Goal: Task Accomplishment & Management: Manage account settings

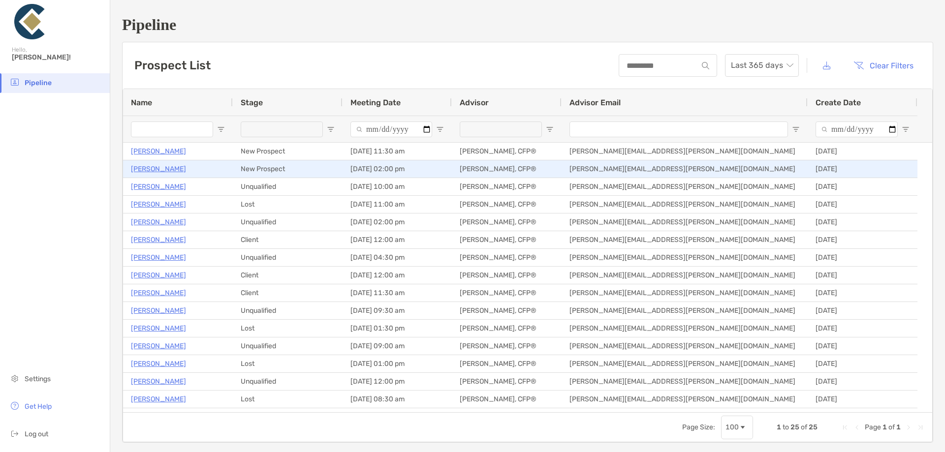
click at [165, 168] on p "[PERSON_NAME]" at bounding box center [158, 169] width 55 height 12
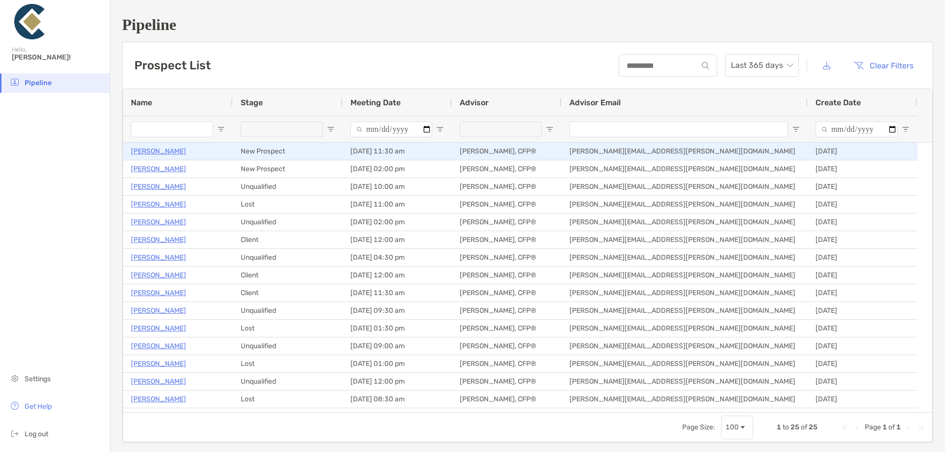
click at [150, 152] on p "[PERSON_NAME]" at bounding box center [158, 151] width 55 height 12
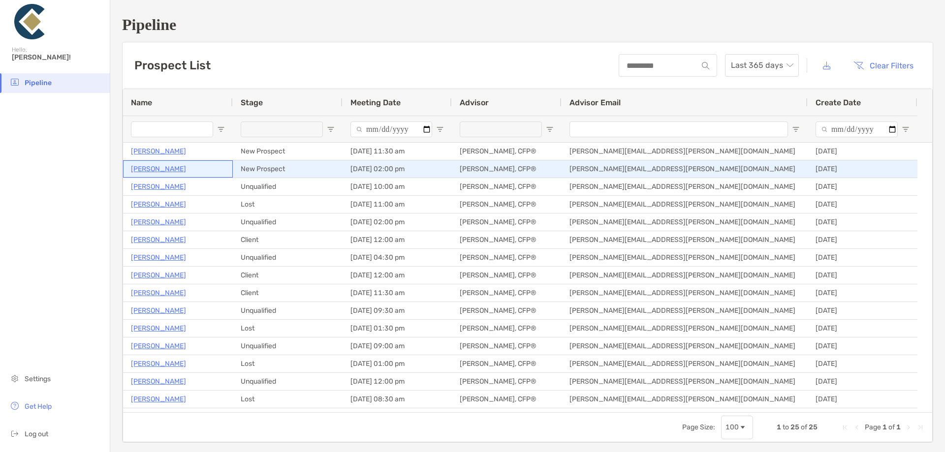
click at [153, 165] on p "[PERSON_NAME]" at bounding box center [158, 169] width 55 height 12
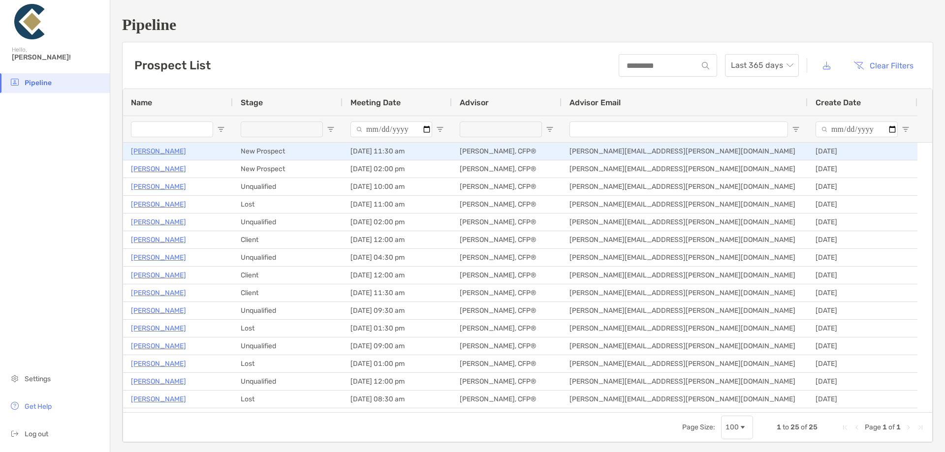
click at [161, 150] on p "[PERSON_NAME]" at bounding box center [158, 151] width 55 height 12
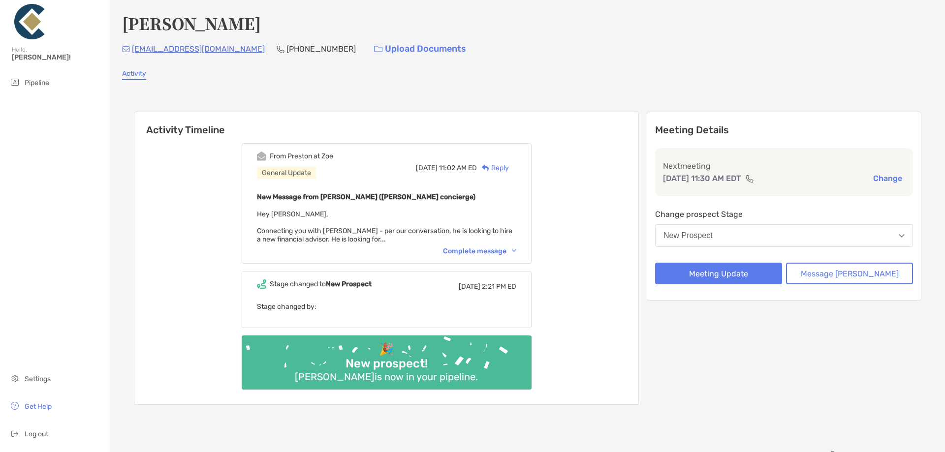
click at [485, 251] on div "Complete message" at bounding box center [479, 251] width 73 height 8
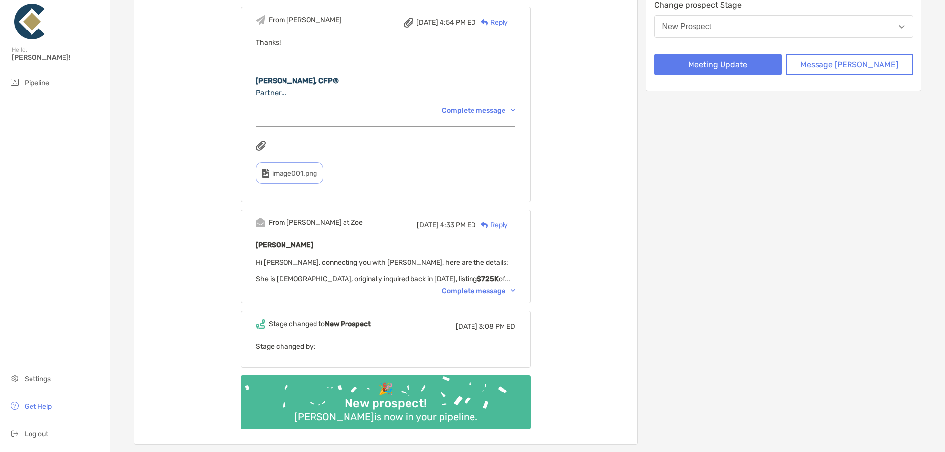
scroll to position [246, 0]
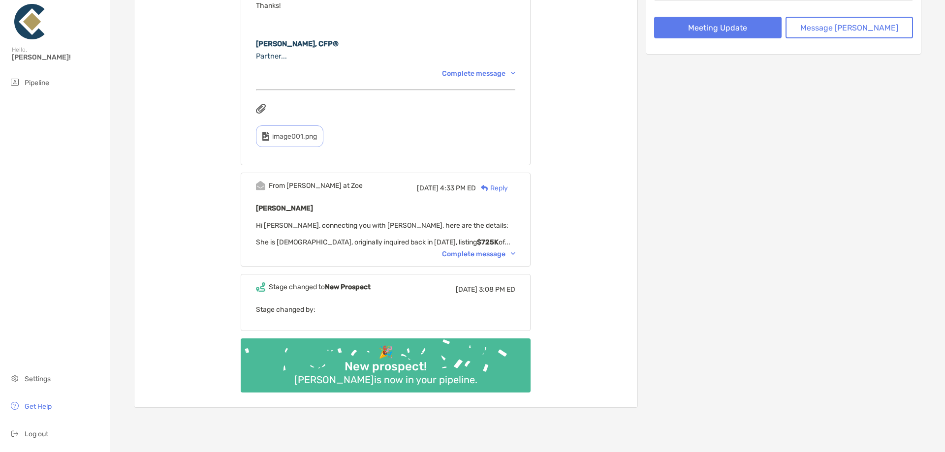
click at [479, 256] on div "Complete message" at bounding box center [478, 254] width 73 height 8
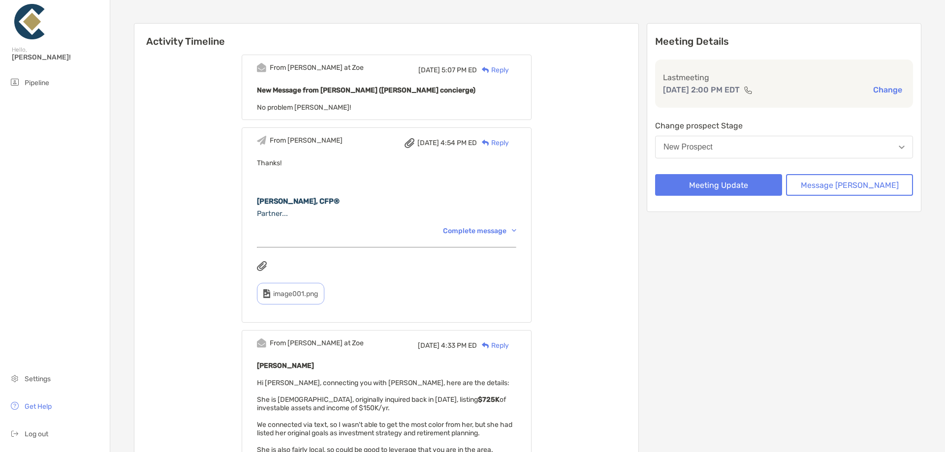
scroll to position [0, 0]
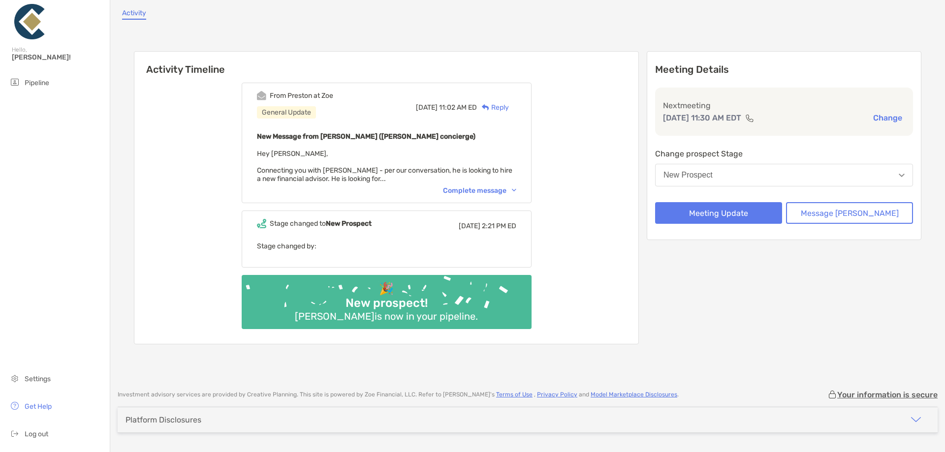
scroll to position [74, 0]
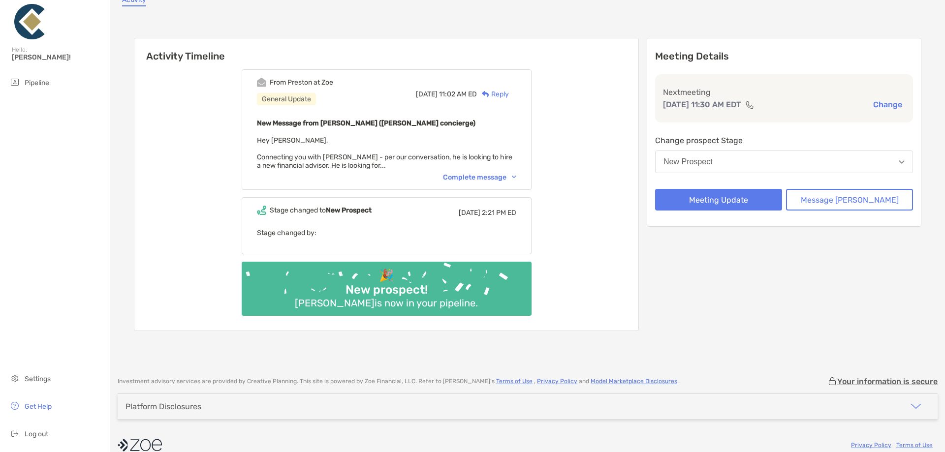
click at [489, 176] on div "Complete message" at bounding box center [479, 177] width 73 height 8
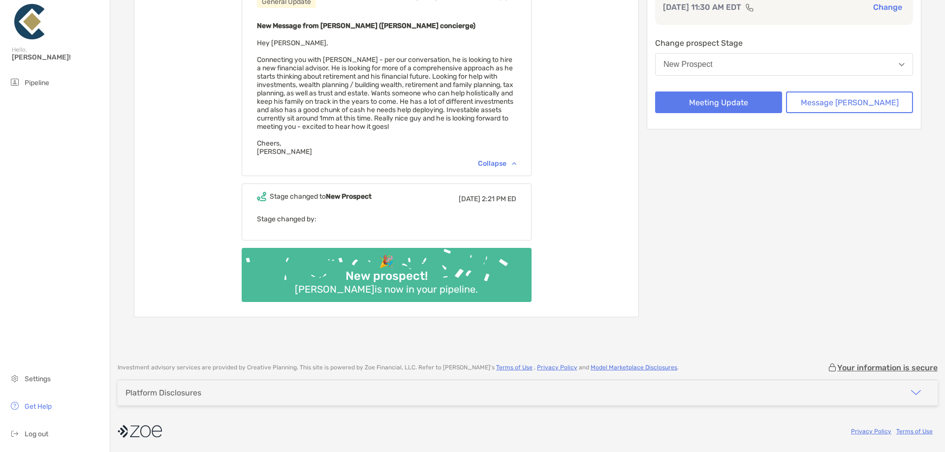
scroll to position [172, 0]
